Goal: Task Accomplishment & Management: Manage account settings

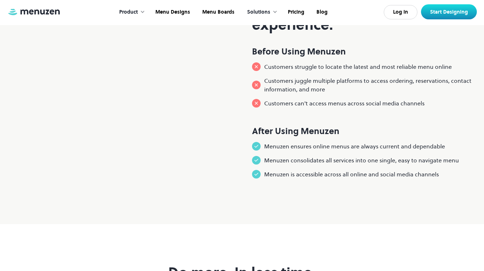
scroll to position [638, 0]
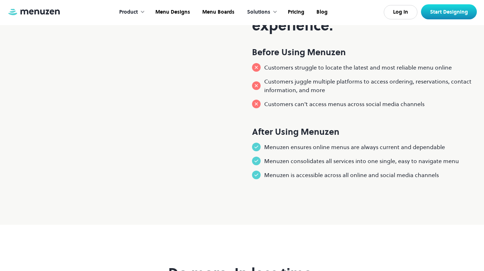
drag, startPoint x: 131, startPoint y: 123, endPoint x: 248, endPoint y: 107, distance: 118.2
click at [248, 106] on div "Turn your menu into a customer experience. Before Using Menuzen Customers strug…" at bounding box center [242, 78] width 470 height 211
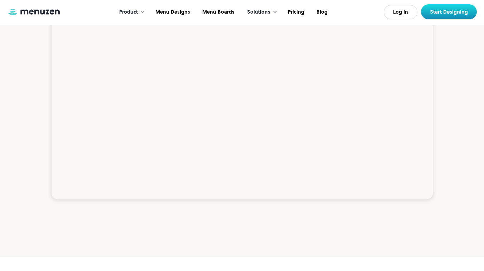
scroll to position [1731, 0]
drag, startPoint x: 388, startPoint y: 148, endPoint x: 450, endPoint y: 90, distance: 83.9
click at [450, 90] on div at bounding box center [242, 123] width 470 height 208
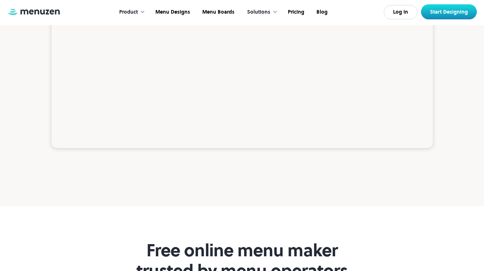
drag, startPoint x: 283, startPoint y: 132, endPoint x: 430, endPoint y: 138, distance: 146.7
click at [430, 137] on video at bounding box center [243, 52] width 382 height 191
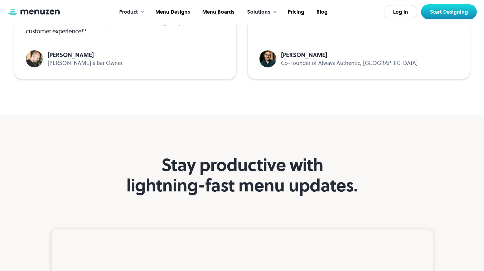
scroll to position [2172, 0]
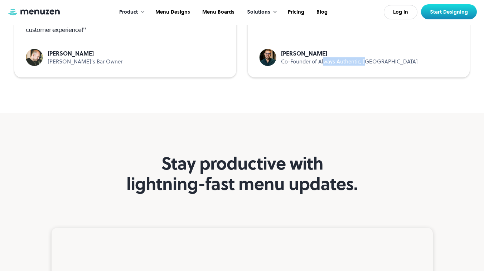
drag, startPoint x: 325, startPoint y: 178, endPoint x: 378, endPoint y: 178, distance: 52.3
click at [372, 66] on p "Co-Founder of Always Authentic, Sydney" at bounding box center [349, 61] width 137 height 8
click at [378, 66] on p "Co-Founder of Always Authentic, Sydney" at bounding box center [349, 61] width 137 height 8
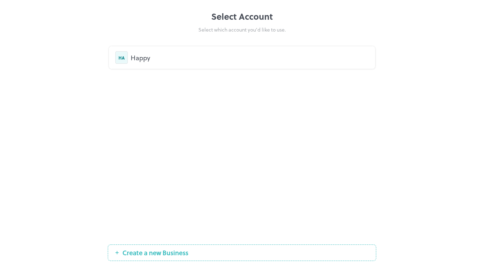
click at [141, 61] on div "Happy" at bounding box center [250, 58] width 238 height 10
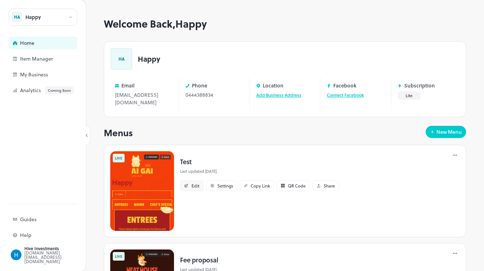
click at [194, 187] on div "Edit" at bounding box center [196, 185] width 8 height 4
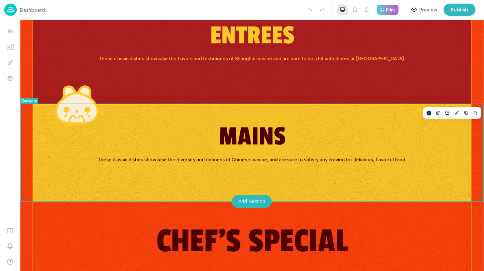
scroll to position [200, 0]
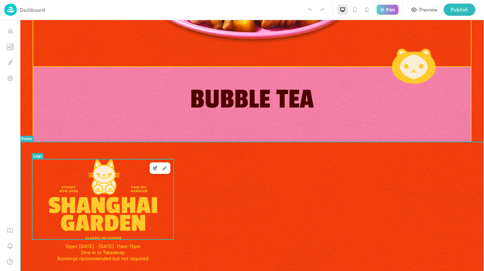
click at [114, 212] on img at bounding box center [103, 199] width 109 height 80
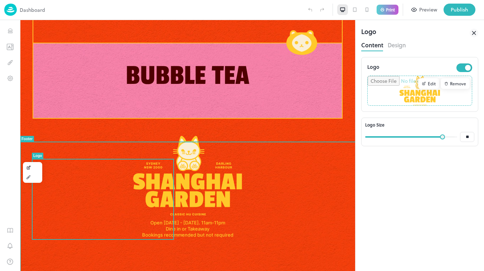
scroll to position [539, 0]
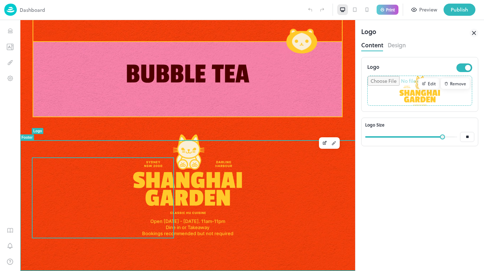
click at [211, 181] on img at bounding box center [187, 174] width 109 height 80
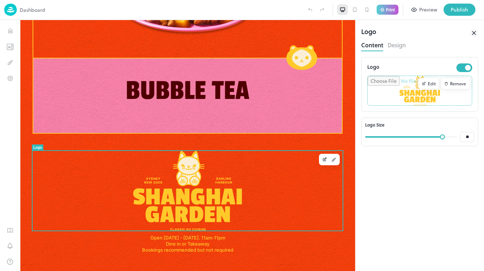
click at [471, 30] on icon at bounding box center [474, 33] width 9 height 9
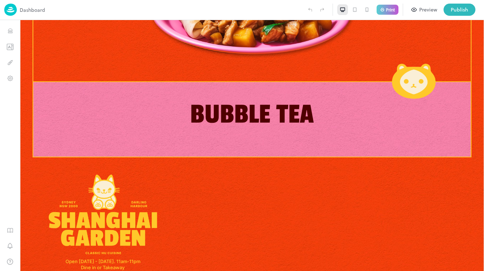
scroll to position [537, 0]
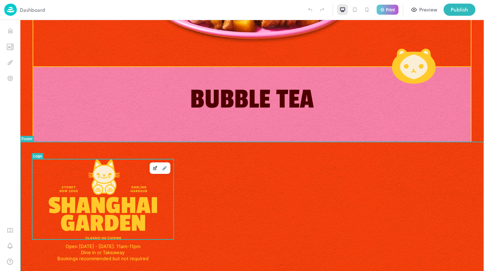
click at [147, 186] on img at bounding box center [103, 199] width 109 height 80
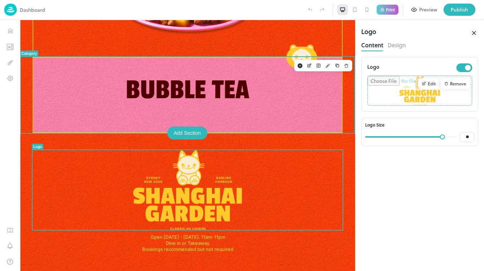
scroll to position [522, 0]
